Goal: Task Accomplishment & Management: Use online tool/utility

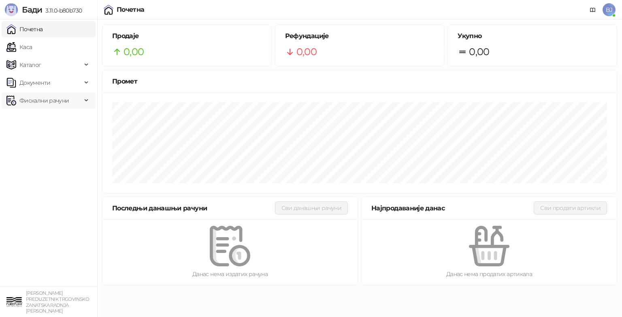
click at [29, 101] on span "Фискални рачуни" at bounding box center [43, 100] width 49 height 16
click at [48, 137] on link "По данима" at bounding box center [31, 136] width 43 height 16
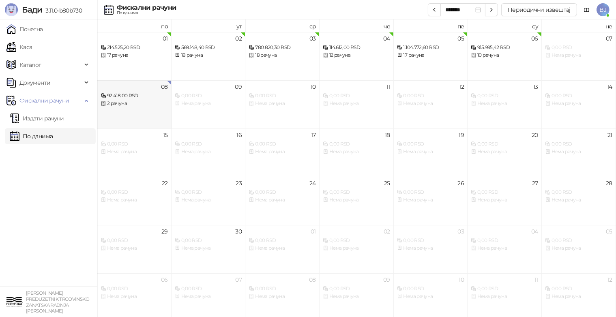
click at [145, 104] on div "2 рачуна" at bounding box center [134, 104] width 67 height 8
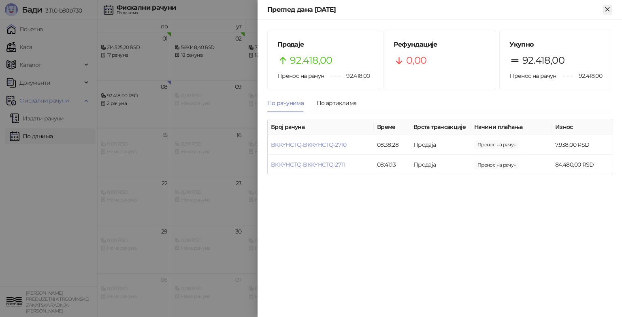
click at [605, 8] on icon "Close" at bounding box center [607, 9] width 7 height 7
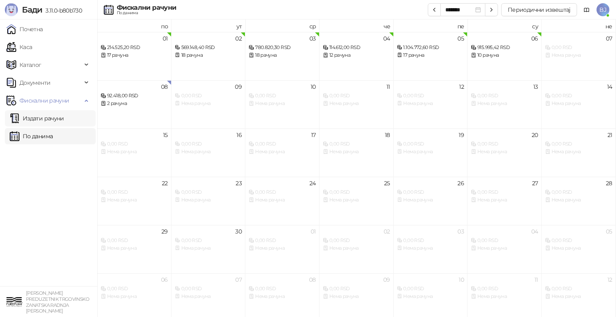
click at [64, 119] on link "Издати рачуни" at bounding box center [37, 118] width 54 height 16
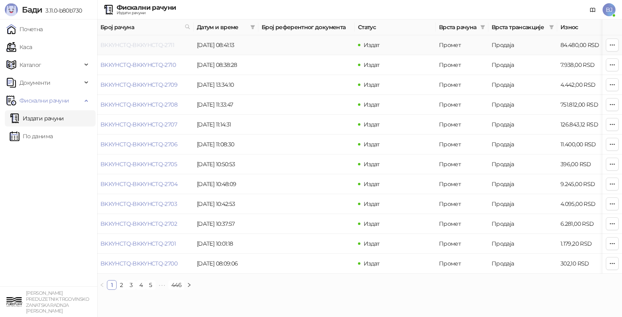
click at [148, 46] on link "BKKYHCTQ-BKKYHCTQ-2711" at bounding box center [138, 44] width 74 height 7
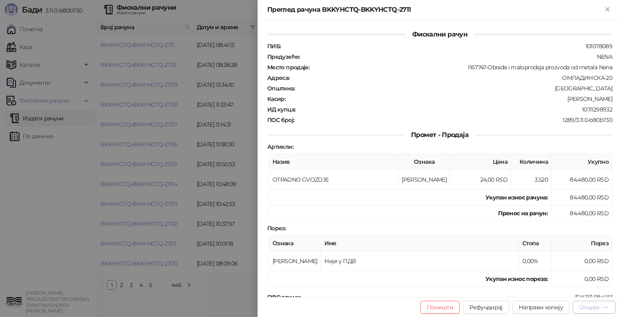
click at [588, 307] on div "Опције" at bounding box center [590, 307] width 20 height 7
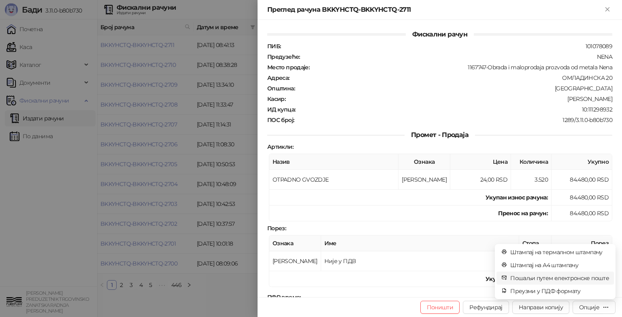
click at [535, 280] on span "Пошаљи путем електронске поште" at bounding box center [560, 278] width 99 height 9
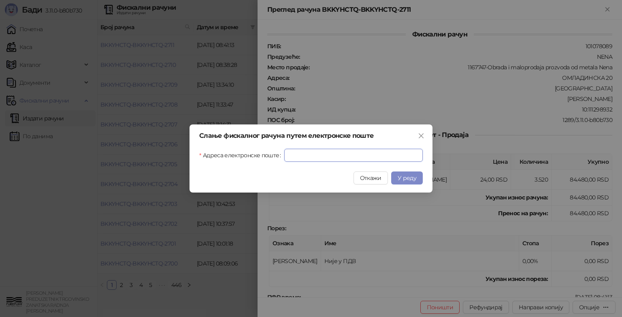
click at [313, 159] on input "Адреса електронске поште" at bounding box center [354, 155] width 139 height 13
type input "**********"
click at [409, 179] on span "У реду" at bounding box center [407, 177] width 19 height 7
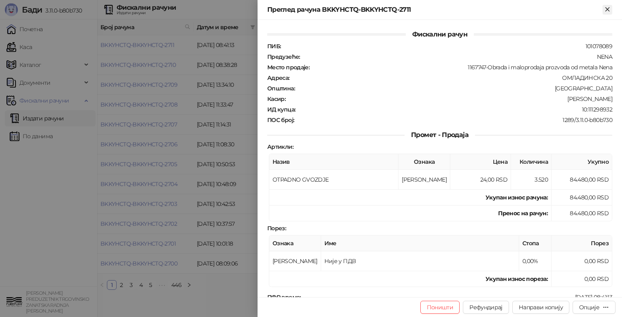
click at [610, 9] on icon "Close" at bounding box center [607, 9] width 7 height 7
